Goal: Task Accomplishment & Management: Use online tool/utility

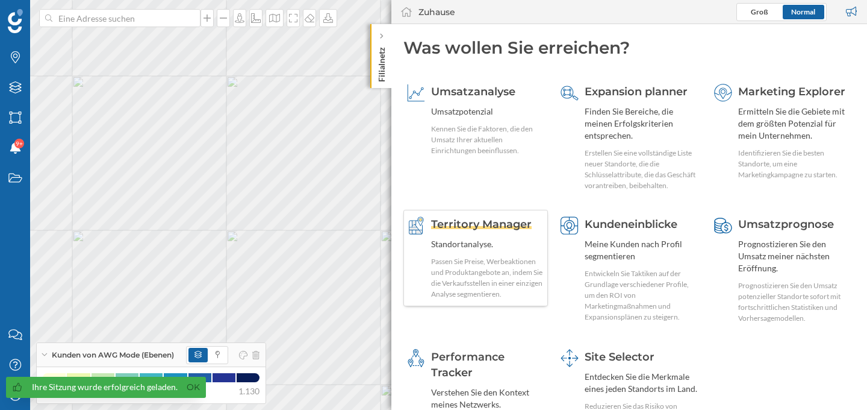
click at [514, 220] on span "Territory Manager" at bounding box center [481, 223] width 101 height 13
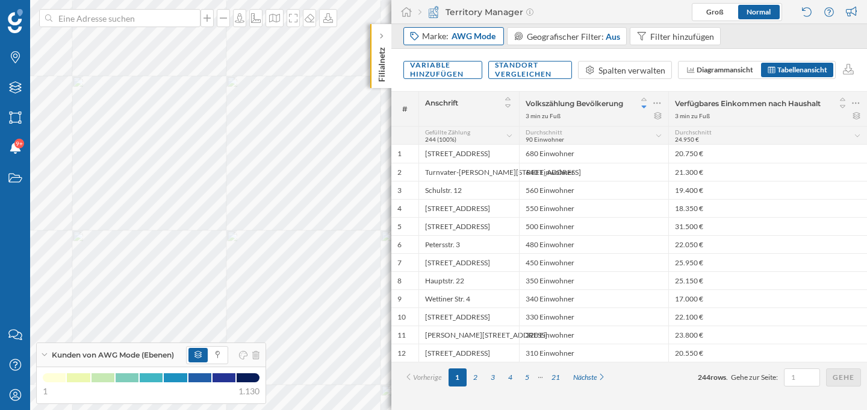
click at [495, 40] on span "AWG Mode" at bounding box center [474, 36] width 44 height 12
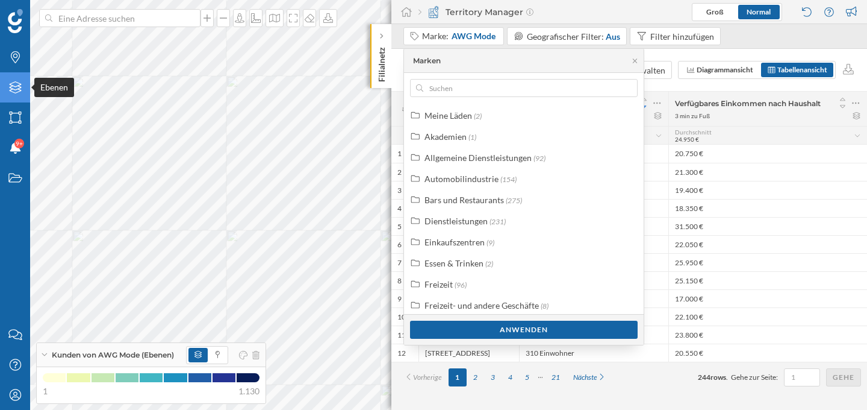
click at [24, 95] on div "Ebenen" at bounding box center [15, 87] width 30 height 30
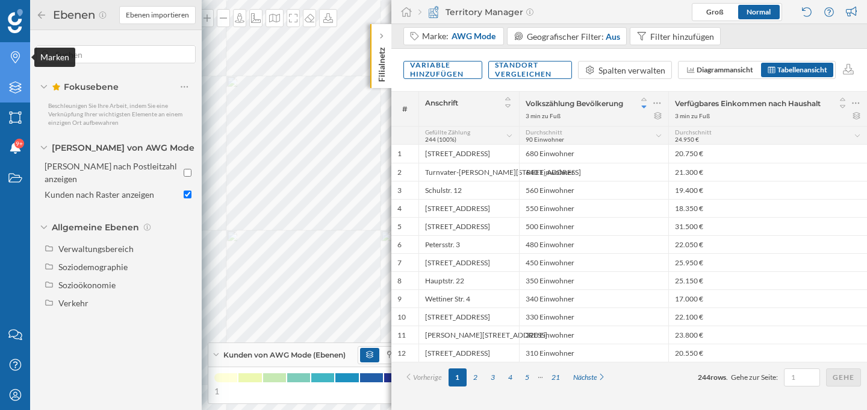
click at [28, 60] on div "Marken" at bounding box center [15, 57] width 30 height 30
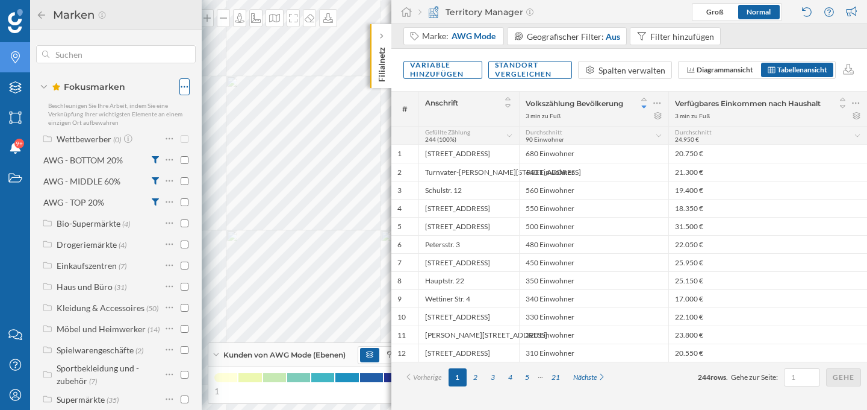
click at [184, 88] on icon at bounding box center [185, 87] width 8 height 12
click at [113, 85] on span "Fokusmarken" at bounding box center [88, 87] width 73 height 12
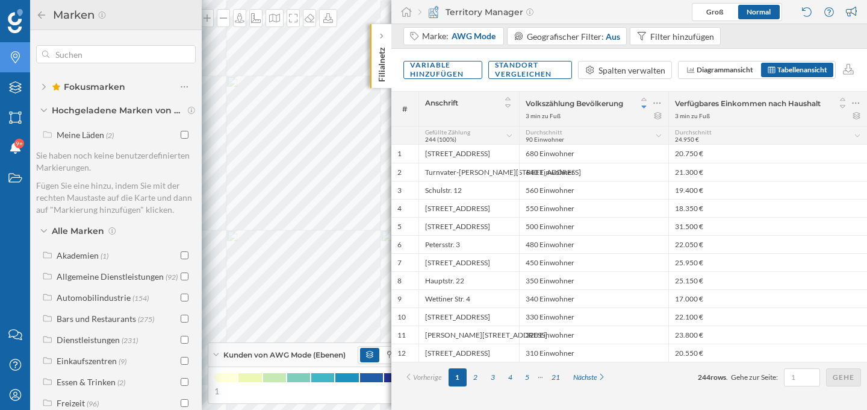
click at [102, 87] on span "Fokusmarken" at bounding box center [88, 87] width 73 height 12
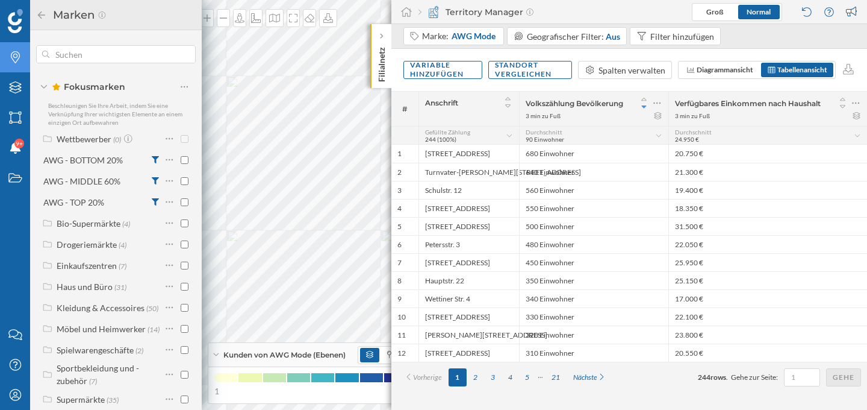
click at [45, 85] on icon at bounding box center [43, 87] width 7 height 4
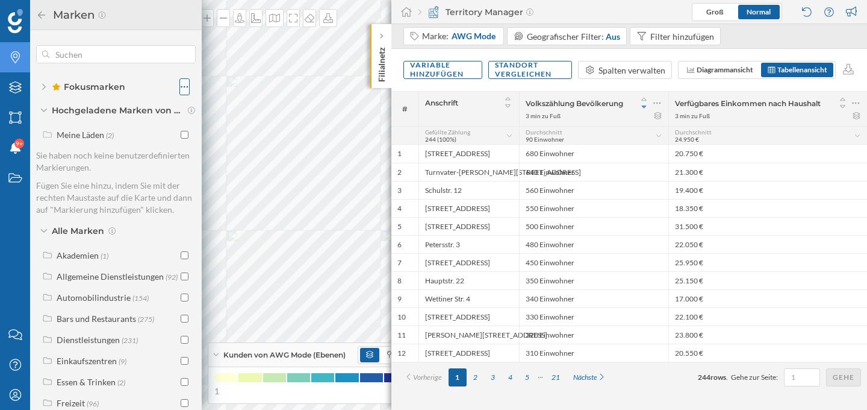
click at [181, 87] on icon at bounding box center [185, 87] width 8 height 12
click at [155, 89] on div "Fokusmarken" at bounding box center [116, 86] width 160 height 17
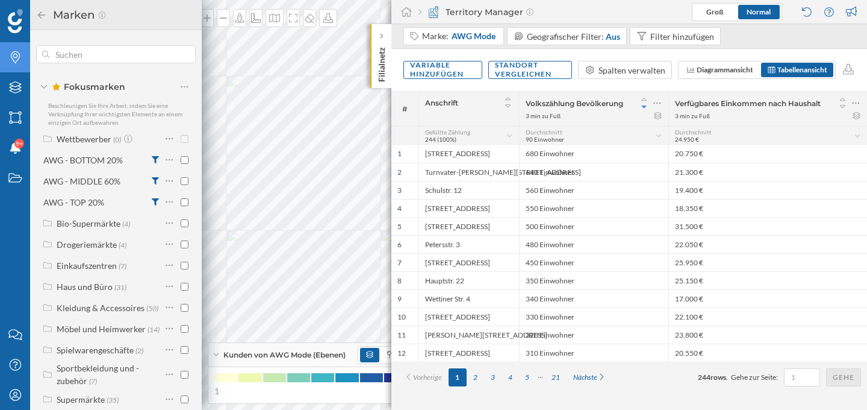
click at [43, 87] on icon at bounding box center [43, 87] width 7 height 4
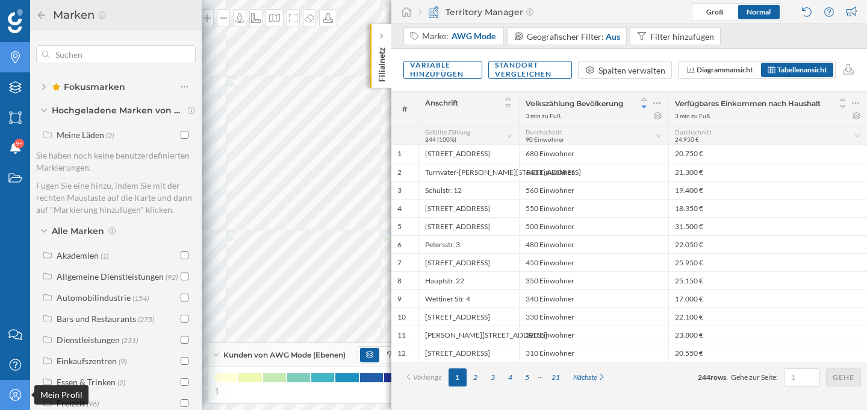
click at [15, 397] on icon "Mein Profil" at bounding box center [15, 395] width 15 height 12
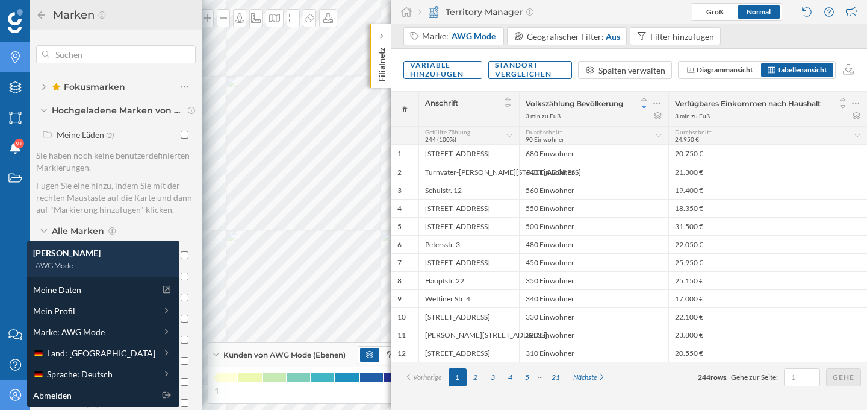
click at [140, 69] on div at bounding box center [116, 61] width 160 height 33
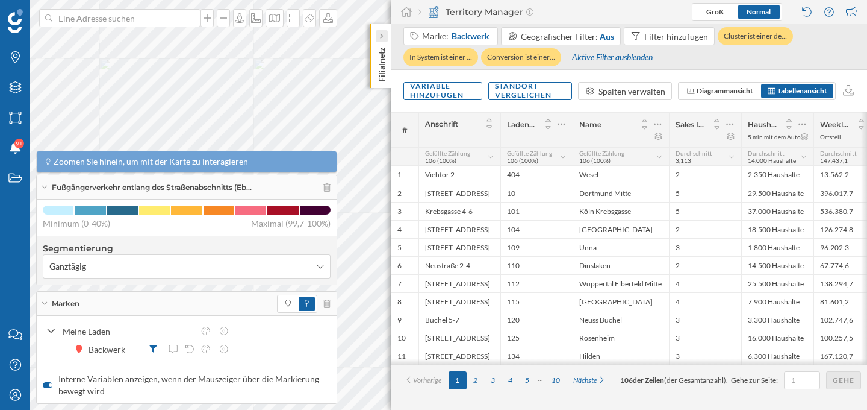
click at [383, 35] on icon at bounding box center [381, 36] width 4 height 6
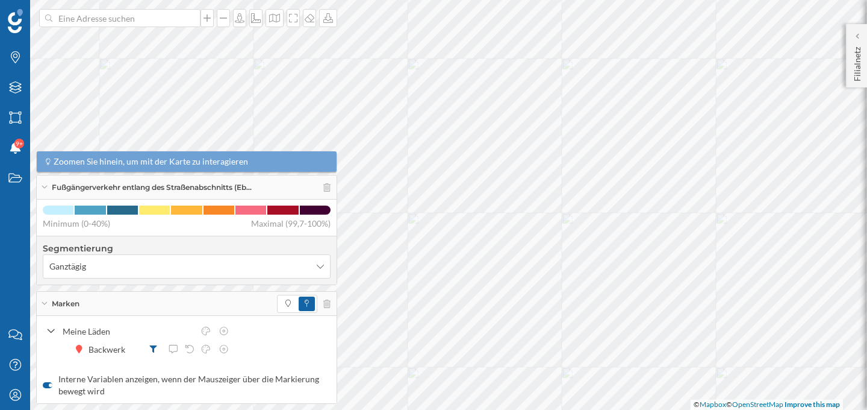
click at [40, 185] on div "Fußgängerverkehr entlang des Straßenabschnitts (Eb…" at bounding box center [187, 187] width 300 height 24
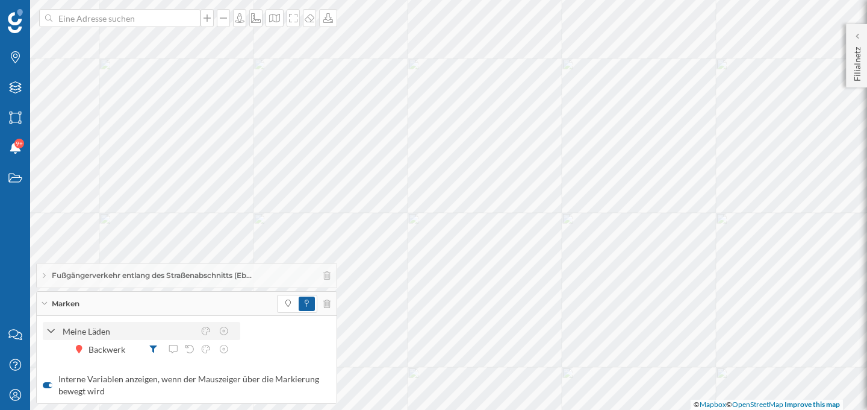
click at [46, 330] on div at bounding box center [51, 331] width 11 height 13
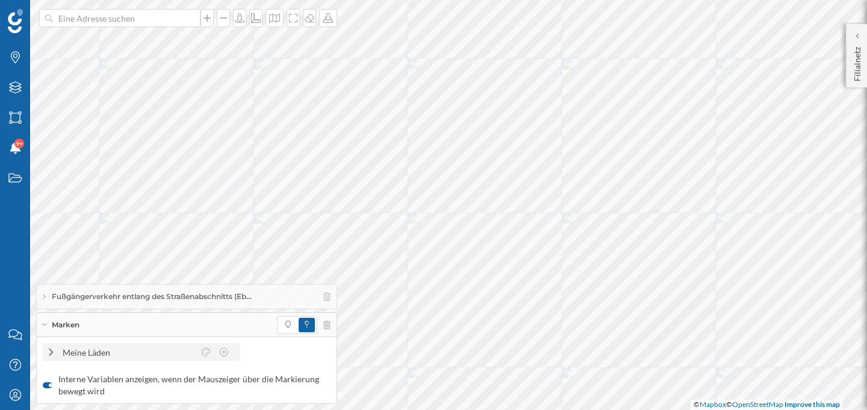
click at [48, 352] on icon at bounding box center [51, 352] width 11 height 8
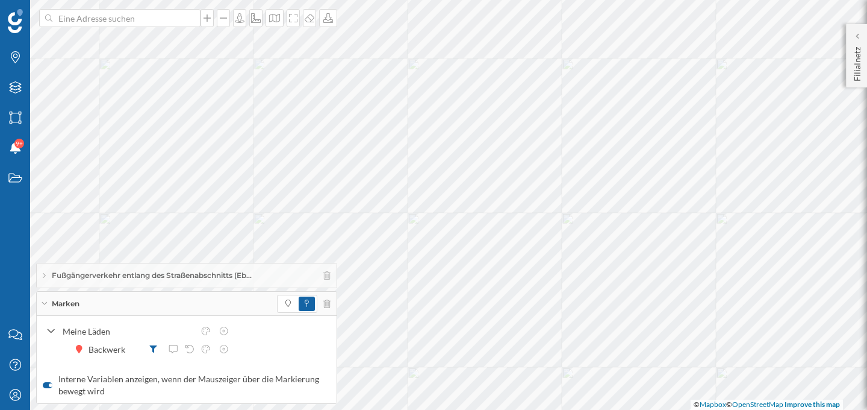
click at [46, 275] on div "Fußgängerverkehr entlang des Straßenabschnitts (Eb…" at bounding box center [187, 275] width 300 height 24
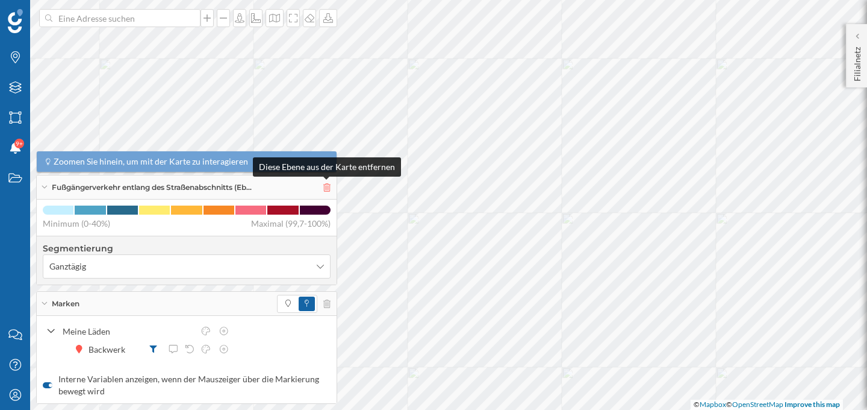
click at [326, 187] on icon at bounding box center [326, 187] width 7 height 8
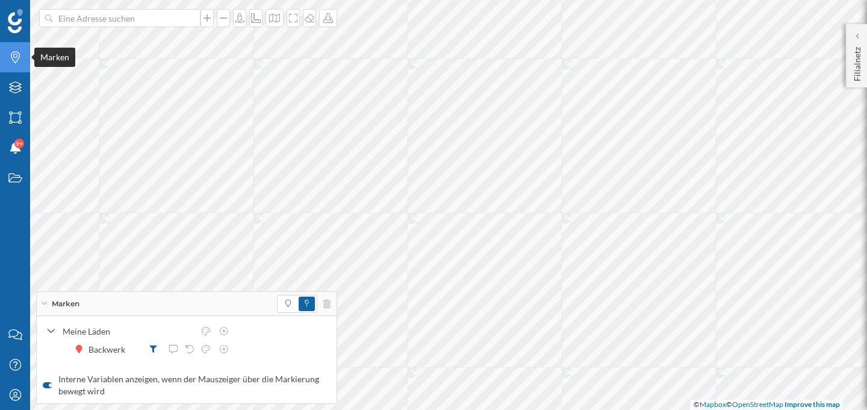
click at [25, 66] on div "Marken" at bounding box center [15, 57] width 30 height 30
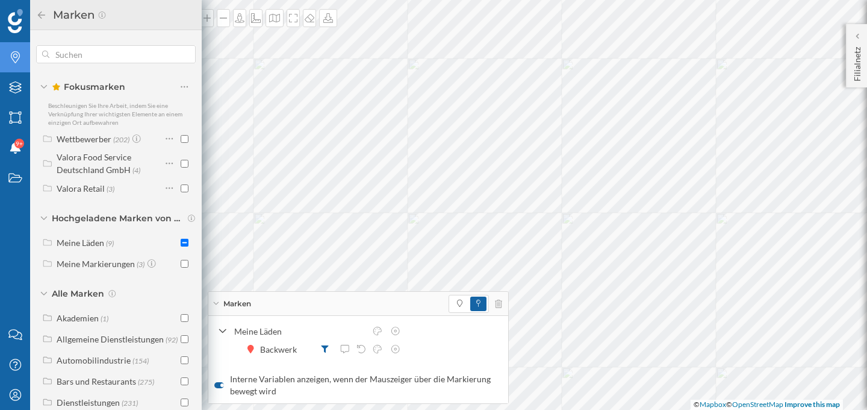
click at [40, 86] on icon at bounding box center [43, 87] width 7 height 4
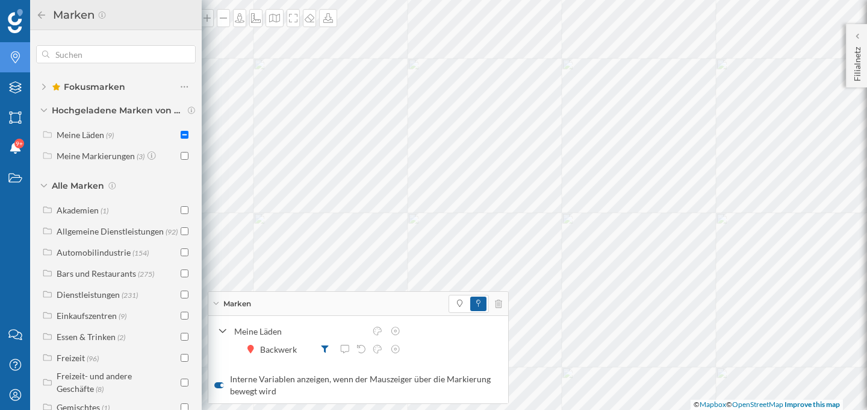
click at [45, 83] on icon at bounding box center [44, 86] width 4 height 7
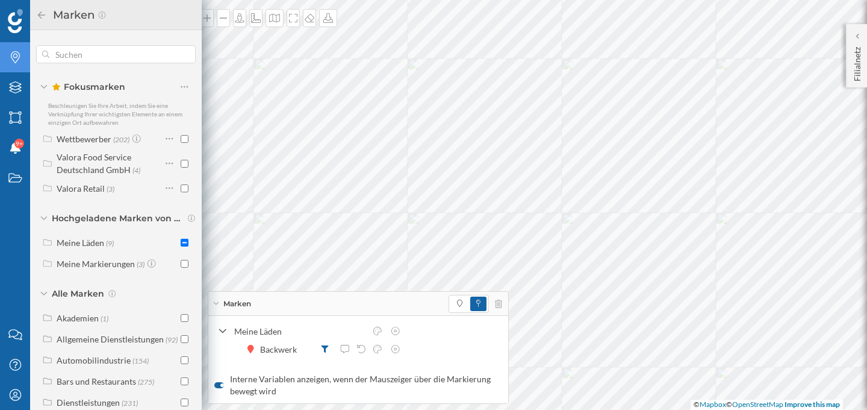
click at [45, 87] on icon at bounding box center [44, 87] width 6 height 4
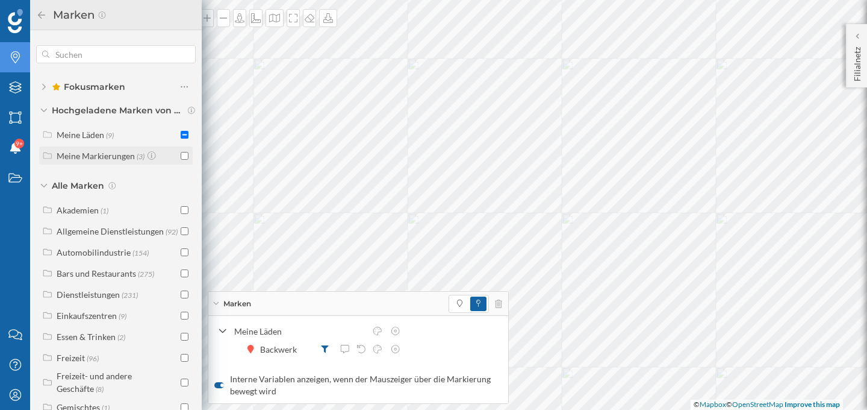
click at [80, 160] on label "Meine Markierungen (3)" at bounding box center [107, 155] width 101 height 13
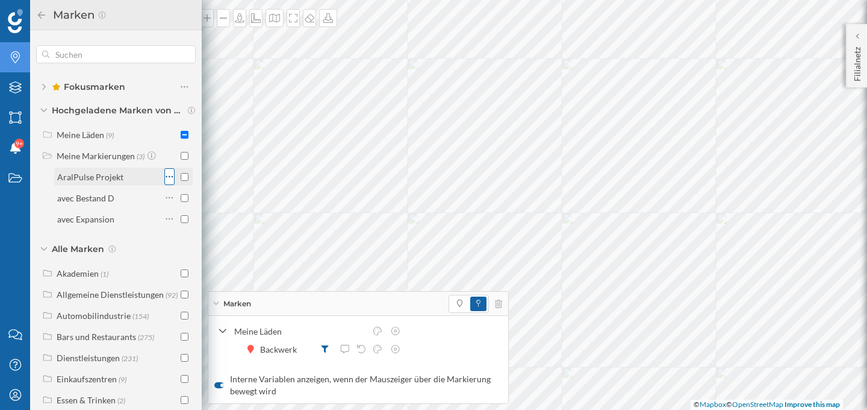
click at [166, 175] on icon at bounding box center [170, 176] width 8 height 12
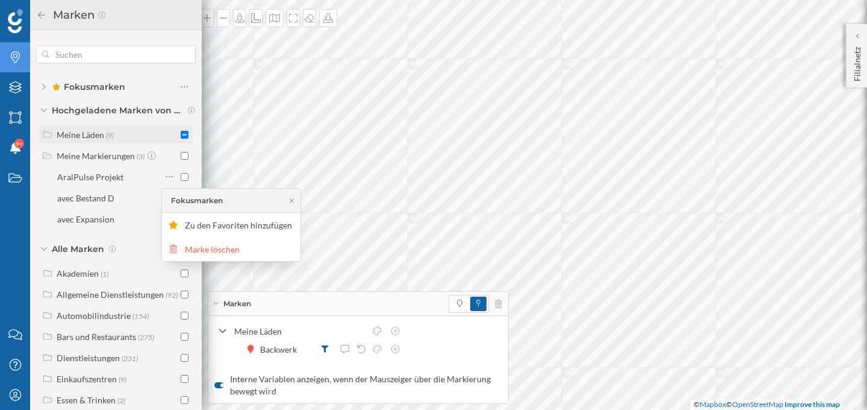
click at [90, 137] on div "Meine Läden" at bounding box center [81, 135] width 48 height 10
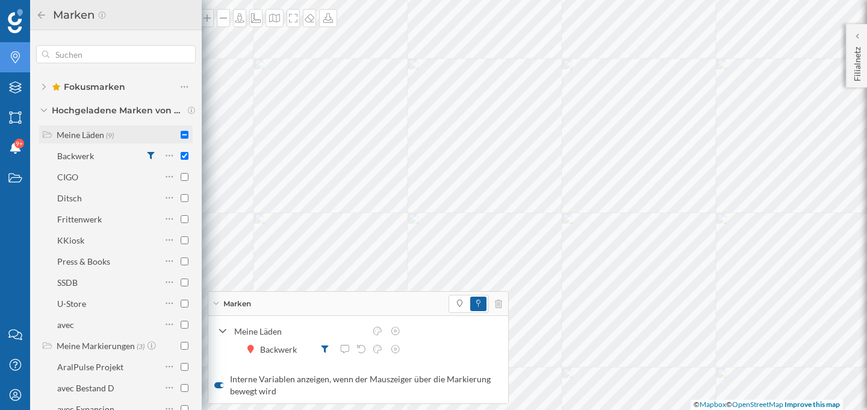
click at [88, 137] on div "Meine Läden" at bounding box center [81, 135] width 48 height 10
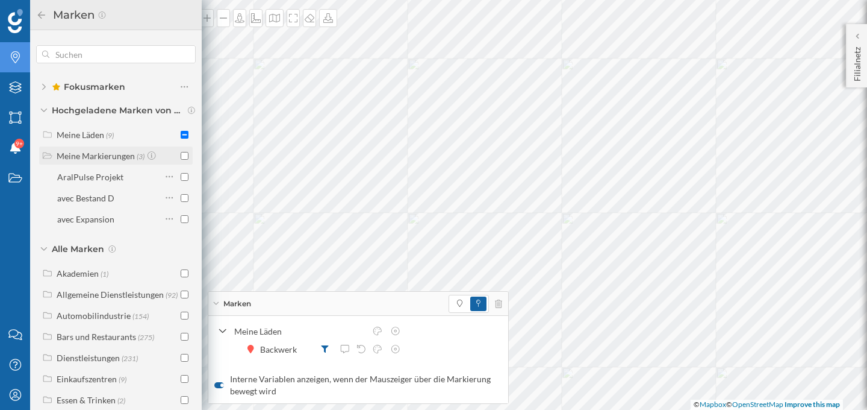
click at [95, 153] on div "Meine Markierungen" at bounding box center [96, 156] width 78 height 10
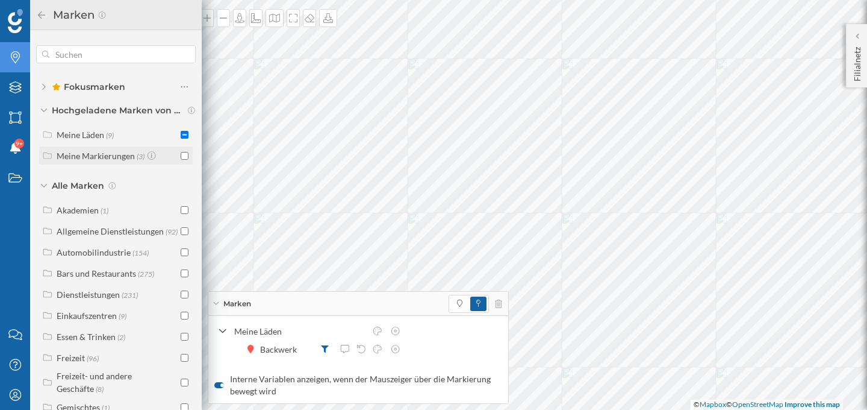
click at [95, 153] on div "Meine Markierungen" at bounding box center [96, 156] width 78 height 10
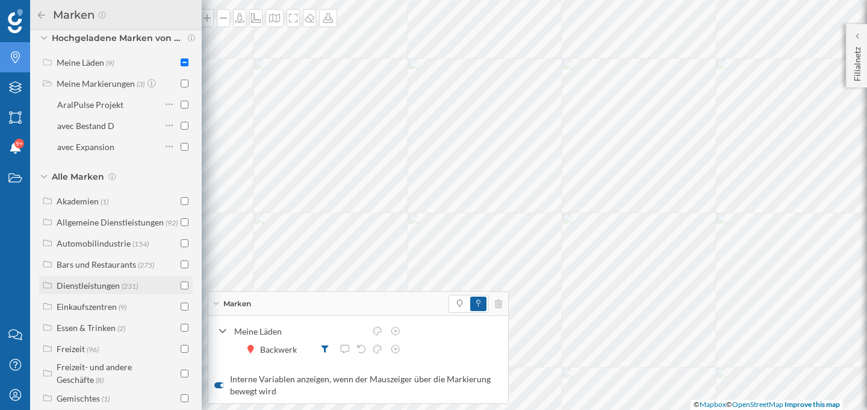
scroll to position [55, 0]
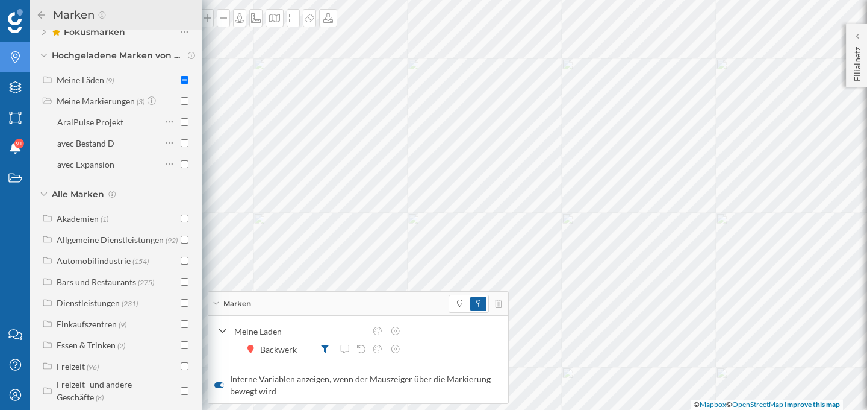
click at [42, 196] on div "Alle Marken" at bounding box center [116, 194] width 160 height 12
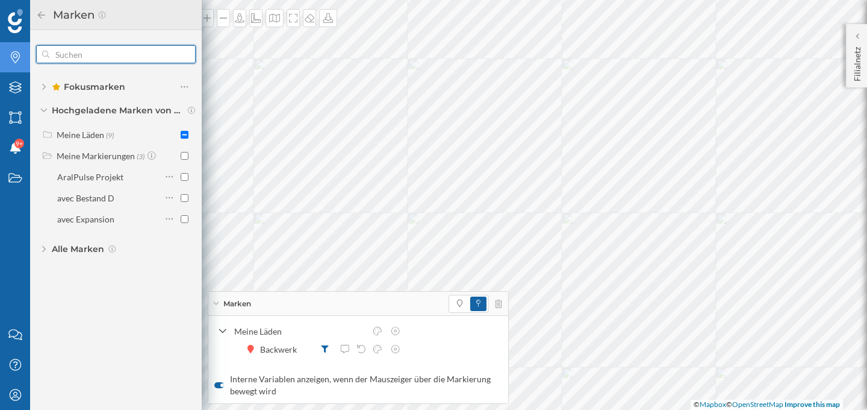
click at [72, 44] on input "text" at bounding box center [115, 54] width 133 height 24
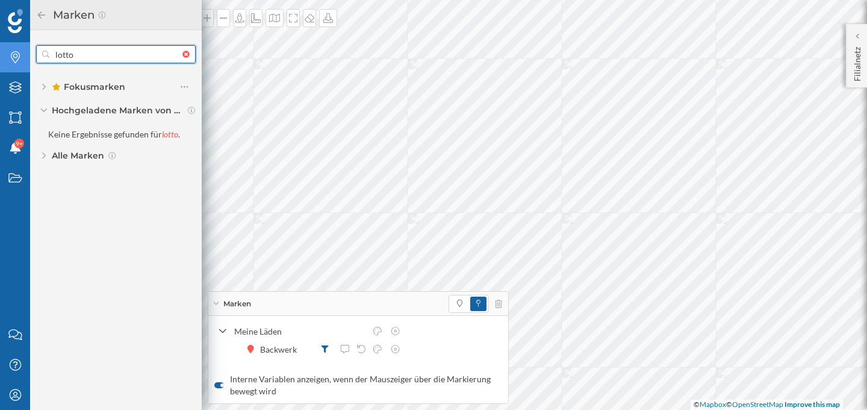
type input "lotto"
click at [91, 161] on span "Alle Marken" at bounding box center [78, 155] width 52 height 12
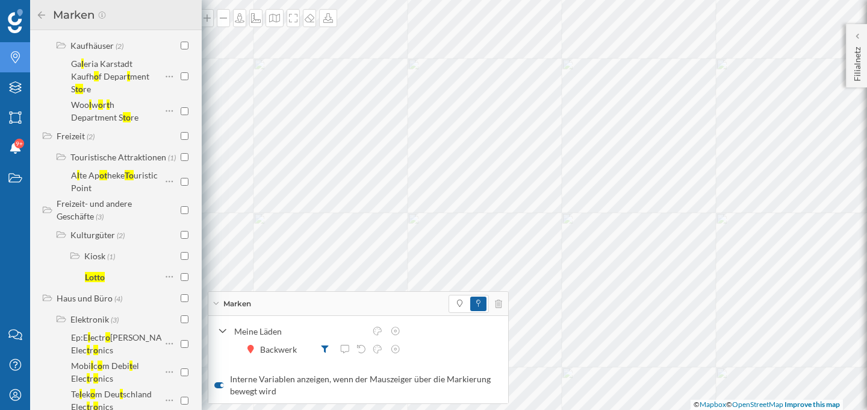
scroll to position [419, 0]
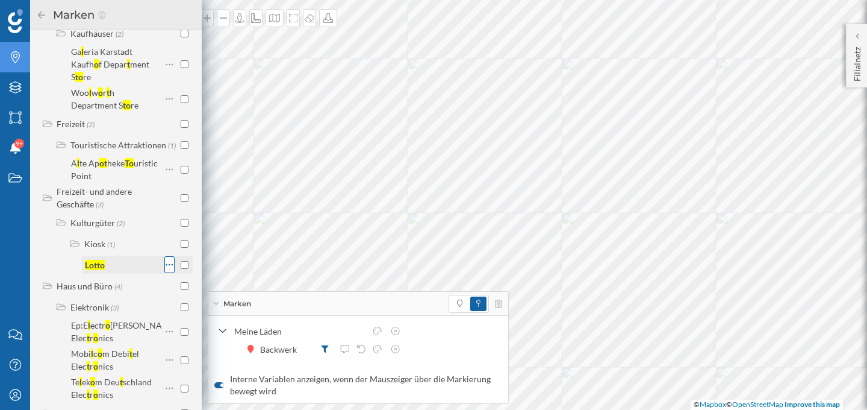
click at [171, 256] on div at bounding box center [169, 264] width 10 height 17
click at [202, 272] on div "Zu den Favoriten hinzufügen" at bounding box center [239, 273] width 109 height 13
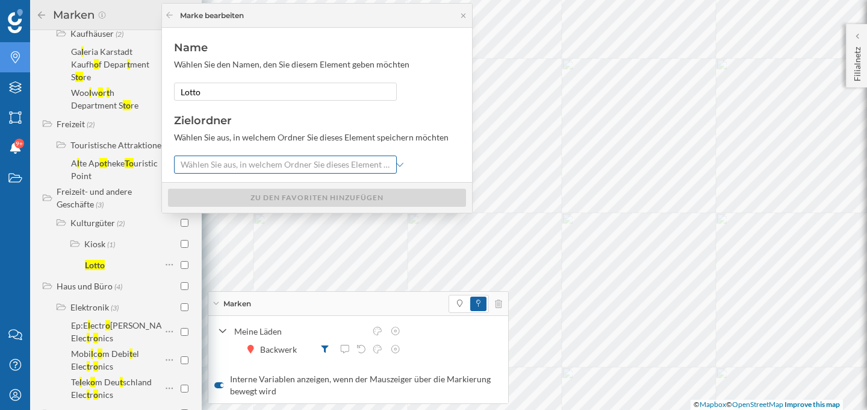
click at [401, 166] on icon at bounding box center [399, 164] width 7 height 8
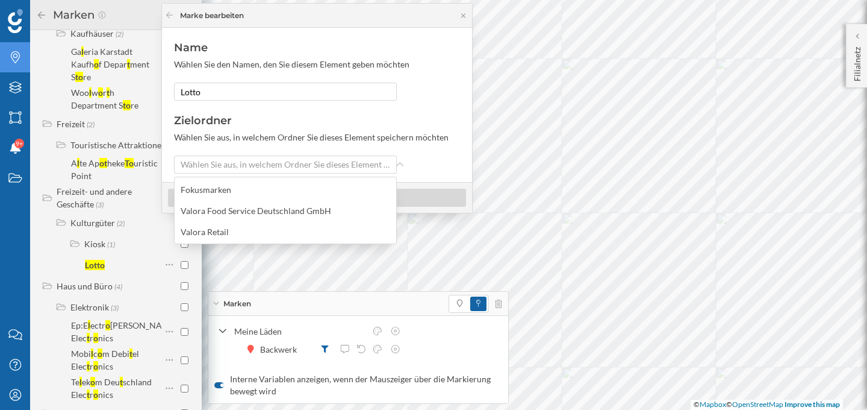
click at [428, 162] on div "Wählen Sie aus, in welchem Ordner Sie dieses Element speichern möchten" at bounding box center [317, 164] width 286 height 18
click at [369, 119] on div "Zielordner" at bounding box center [317, 121] width 286 height 16
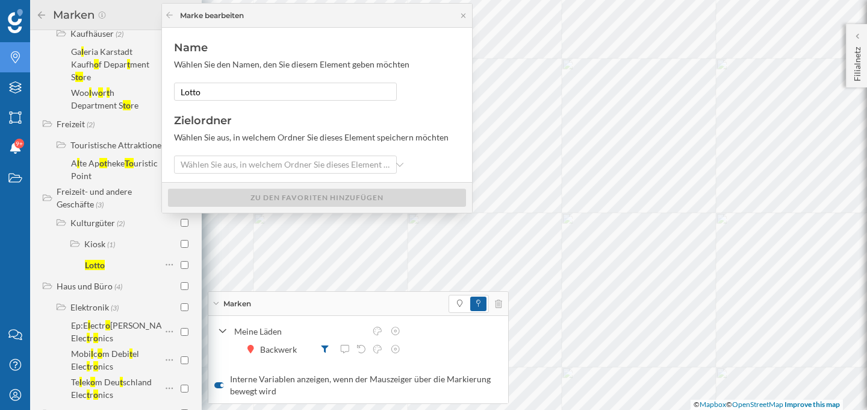
click at [464, 19] on div "Marke bearbeiten" at bounding box center [317, 16] width 310 height 24
click at [463, 15] on icon at bounding box center [463, 15] width 4 height 4
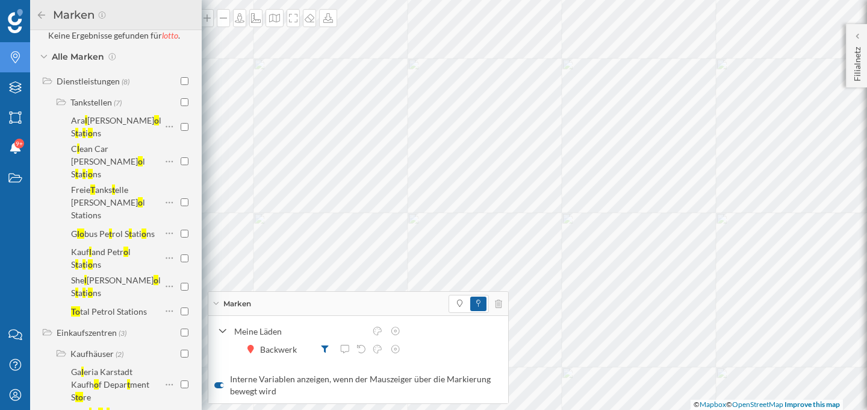
scroll to position [0, 0]
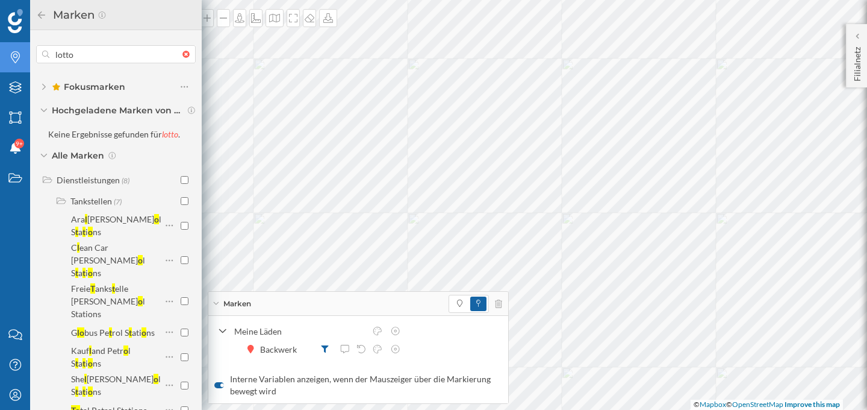
click at [111, 90] on span "Fokusmarken" at bounding box center [88, 87] width 73 height 12
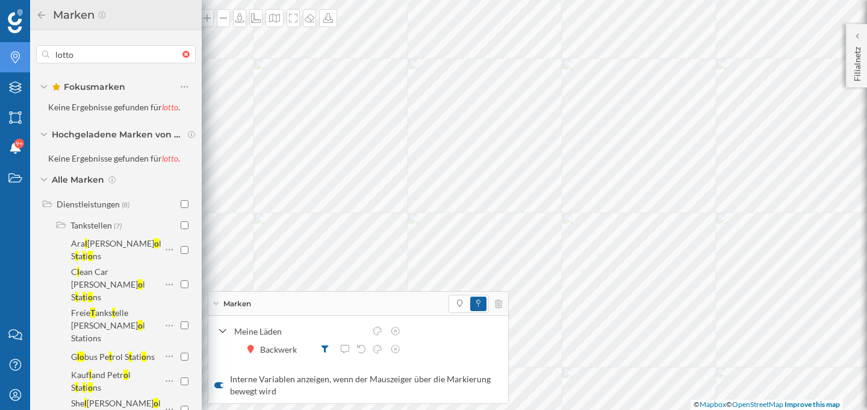
click at [46, 176] on div "Alle Marken" at bounding box center [116, 179] width 160 height 12
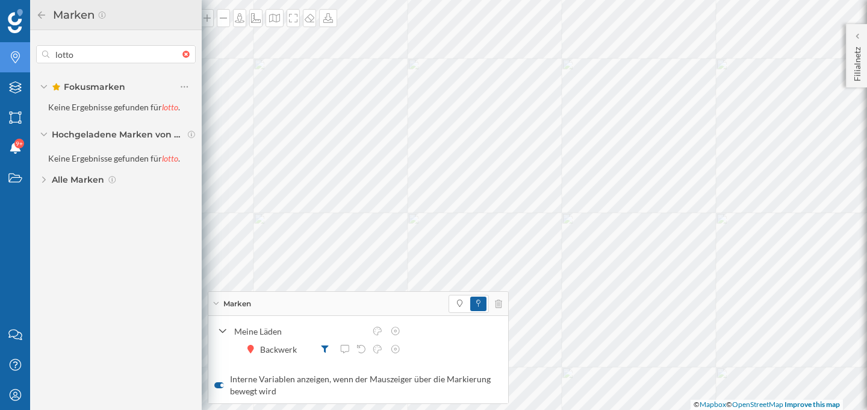
click at [48, 131] on div "Hochgeladene Marken von Valora Holding AG" at bounding box center [116, 134] width 160 height 12
click at [48, 137] on div "Hochgeladene Marken von Valora Holding AG" at bounding box center [116, 134] width 160 height 12
click at [50, 84] on div "Fokusmarken" at bounding box center [116, 86] width 160 height 17
click at [43, 88] on icon at bounding box center [44, 87] width 4 height 6
click at [185, 54] on div at bounding box center [189, 54] width 13 height 7
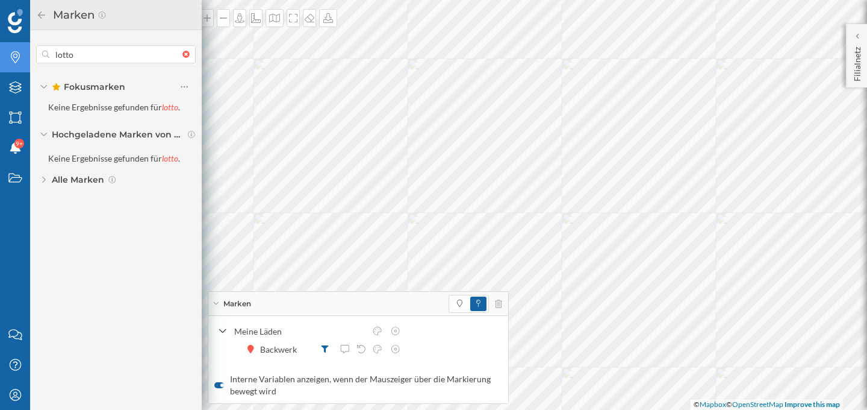
click at [183, 54] on input "lotto" at bounding box center [115, 54] width 133 height 24
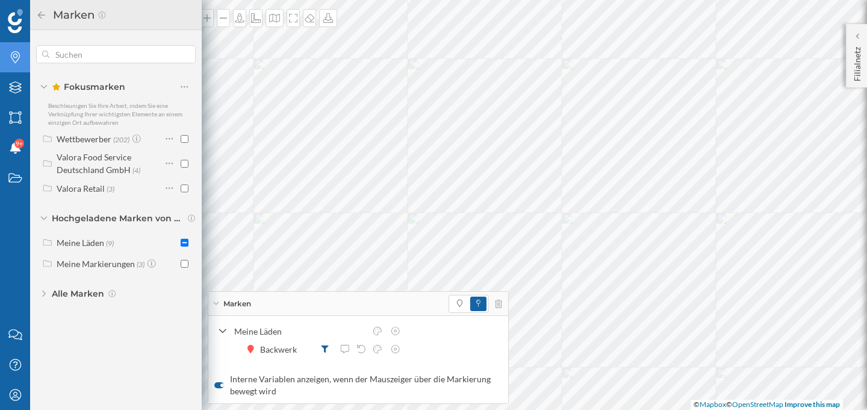
click at [45, 217] on icon at bounding box center [44, 218] width 6 height 4
click at [45, 217] on icon at bounding box center [44, 218] width 4 height 6
click at [73, 266] on div "Meine Markierungen" at bounding box center [96, 263] width 78 height 10
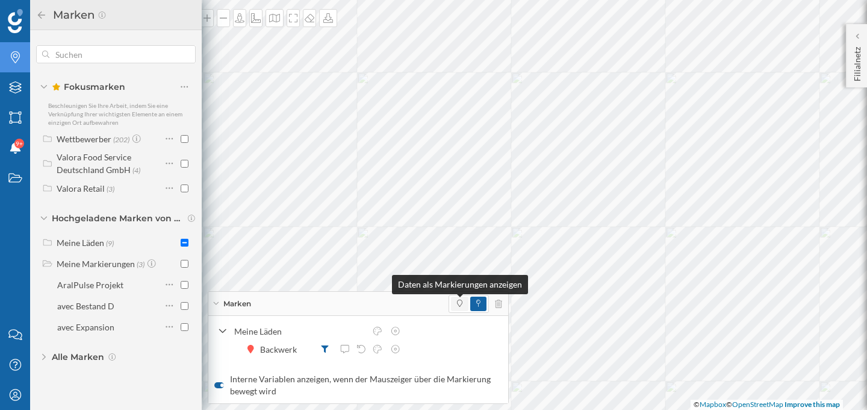
click at [460, 303] on icon at bounding box center [459, 302] width 5 height 7
click at [479, 303] on icon at bounding box center [478, 302] width 4 height 7
click at [461, 300] on icon at bounding box center [459, 302] width 5 height 7
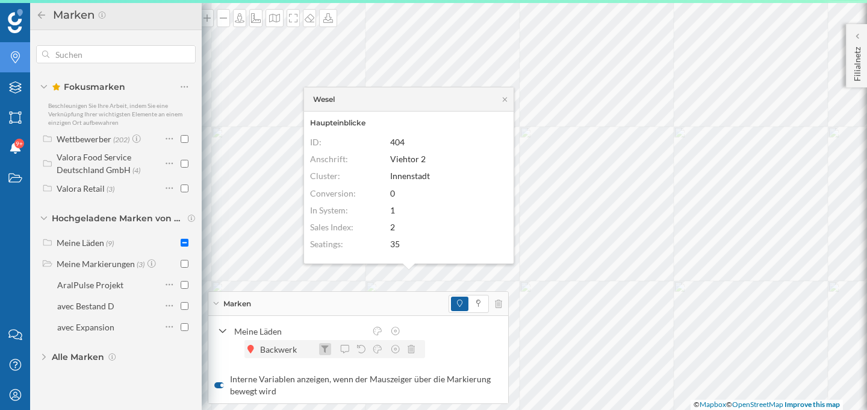
click at [330, 348] on div at bounding box center [325, 349] width 12 height 12
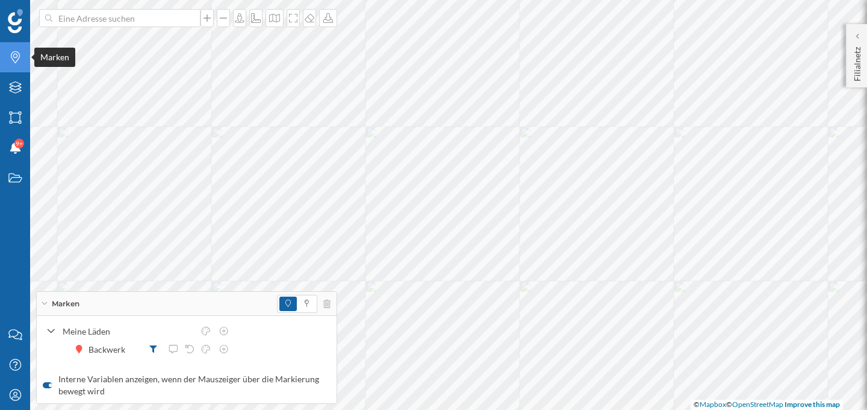
click at [8, 59] on icon "Marken" at bounding box center [15, 57] width 15 height 12
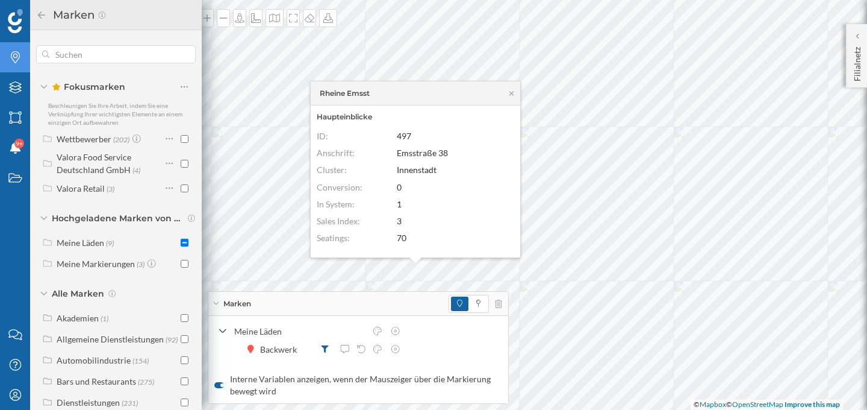
click at [220, 304] on div "Marken" at bounding box center [358, 304] width 300 height 24
